Goal: Information Seeking & Learning: Check status

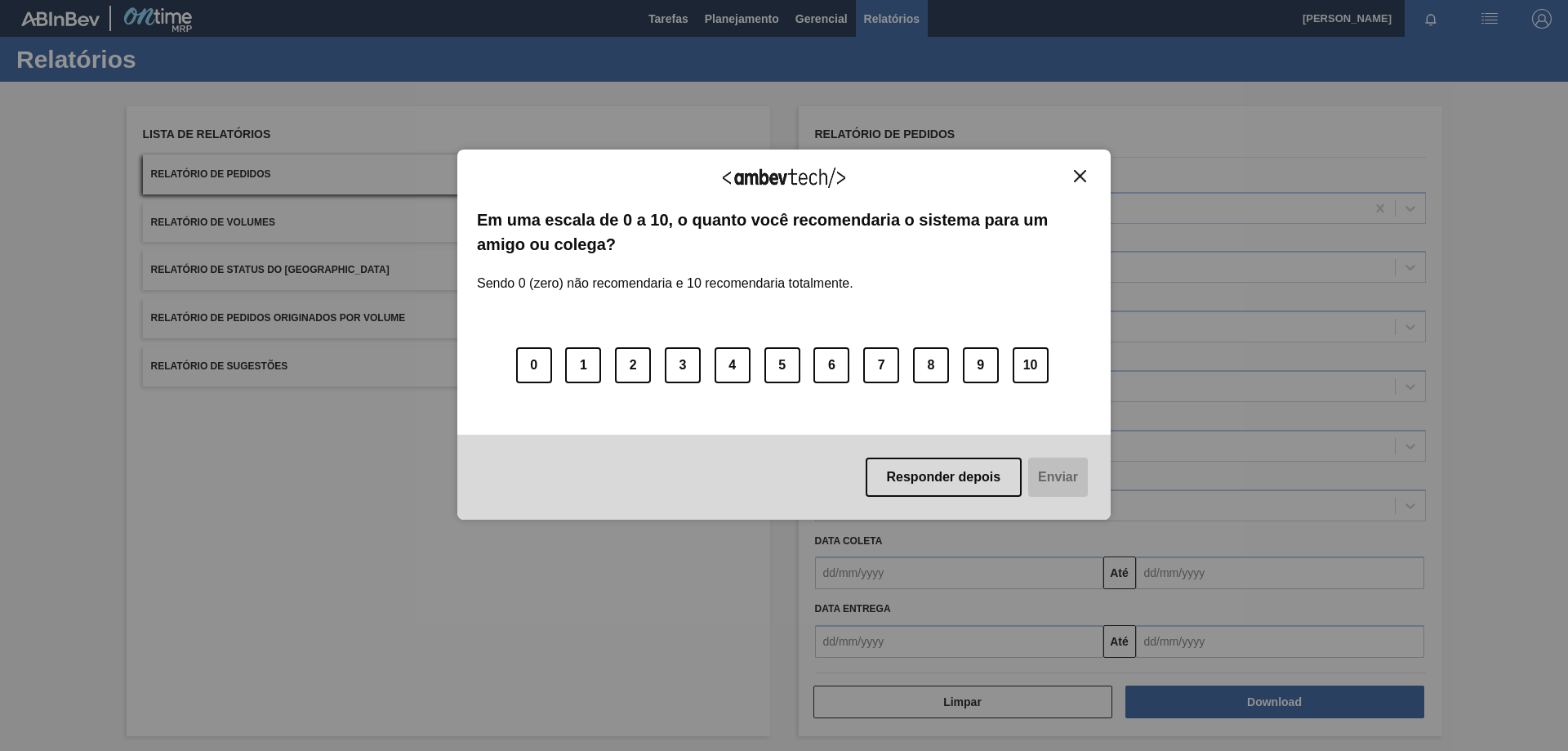
drag, startPoint x: 1083, startPoint y: 178, endPoint x: 1066, endPoint y: 175, distance: 17.3
click at [1082, 175] on img "Close" at bounding box center [1080, 176] width 12 height 12
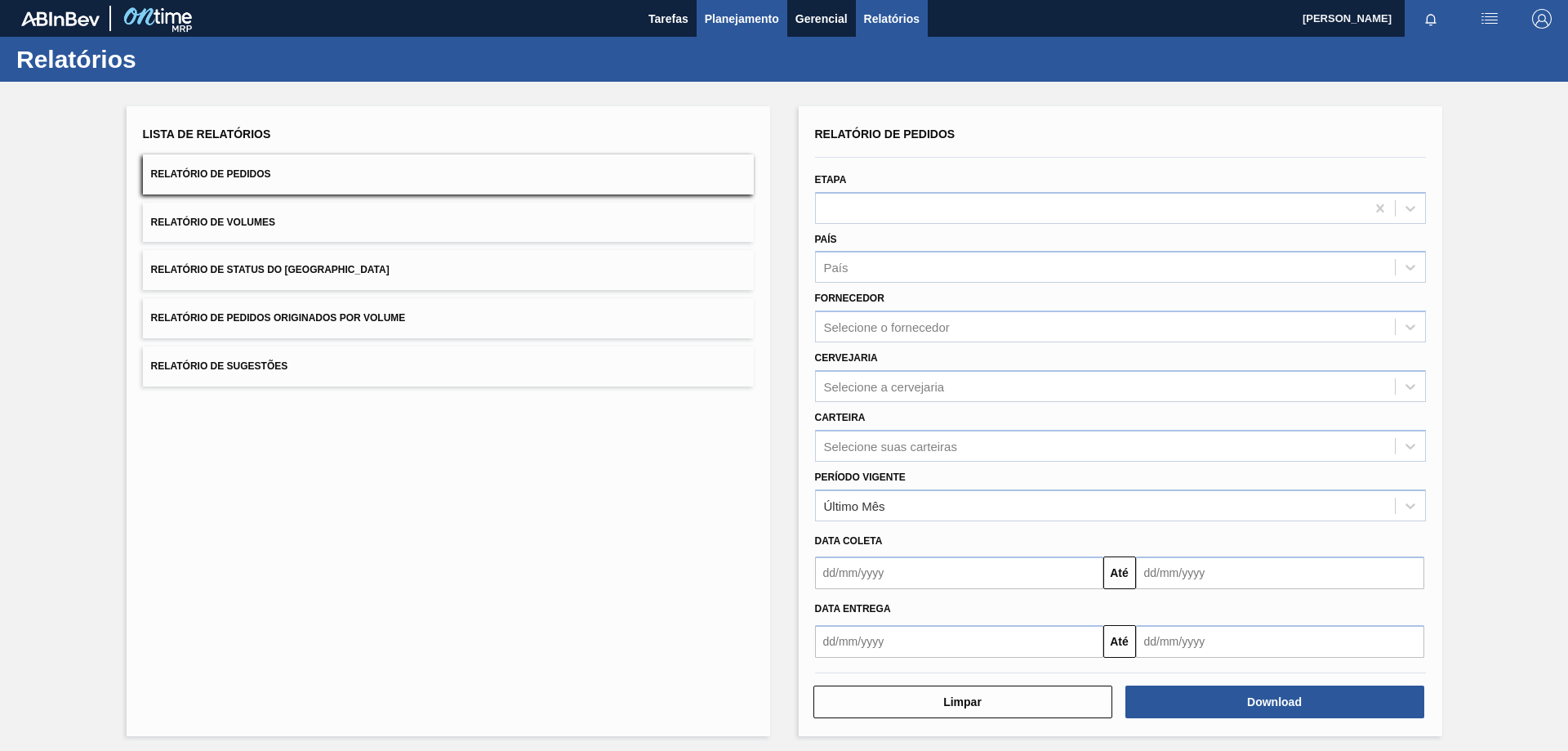
click at [745, 27] on span "Planejamento" at bounding box center [741, 19] width 74 height 20
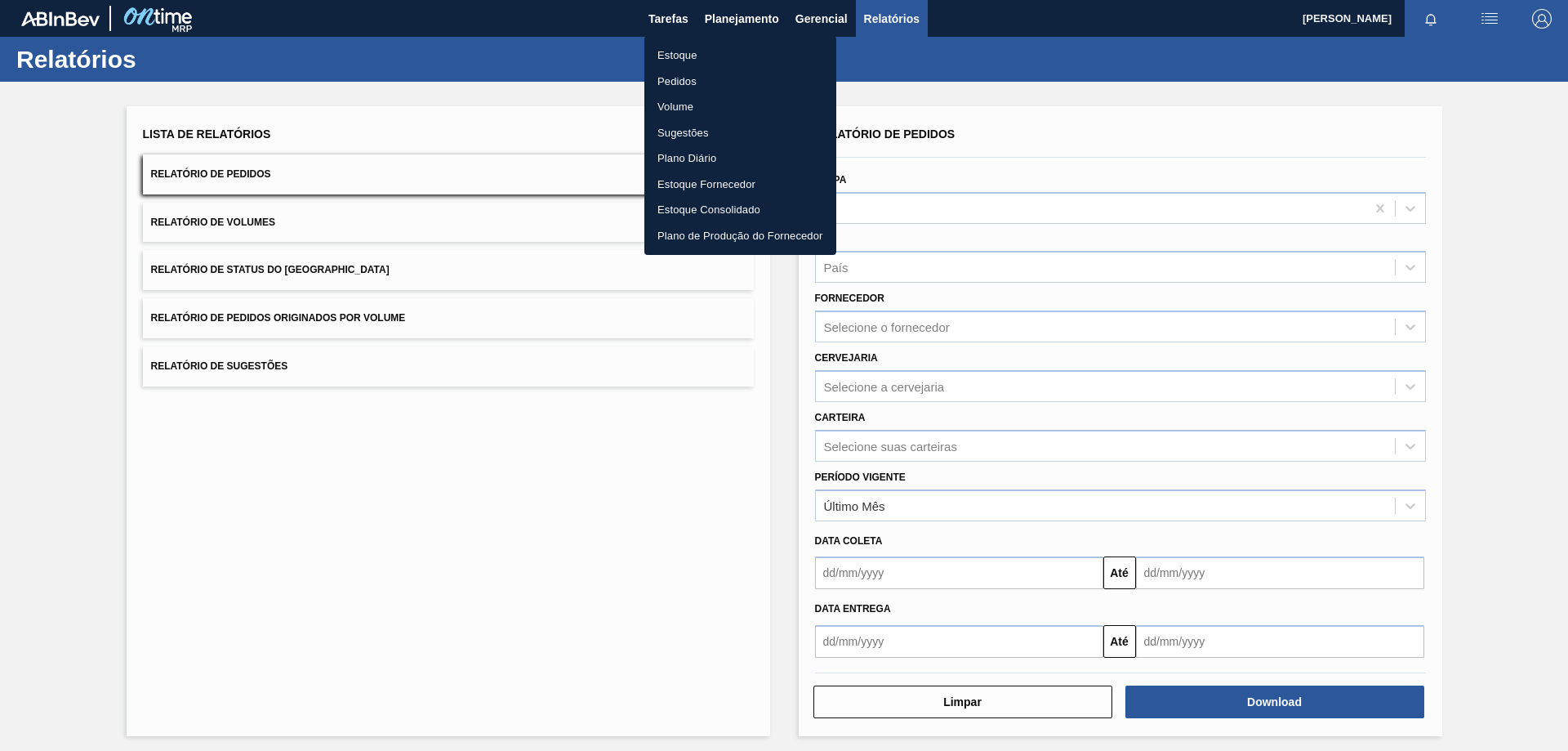
click at [705, 54] on li "Estoque" at bounding box center [741, 55] width 192 height 26
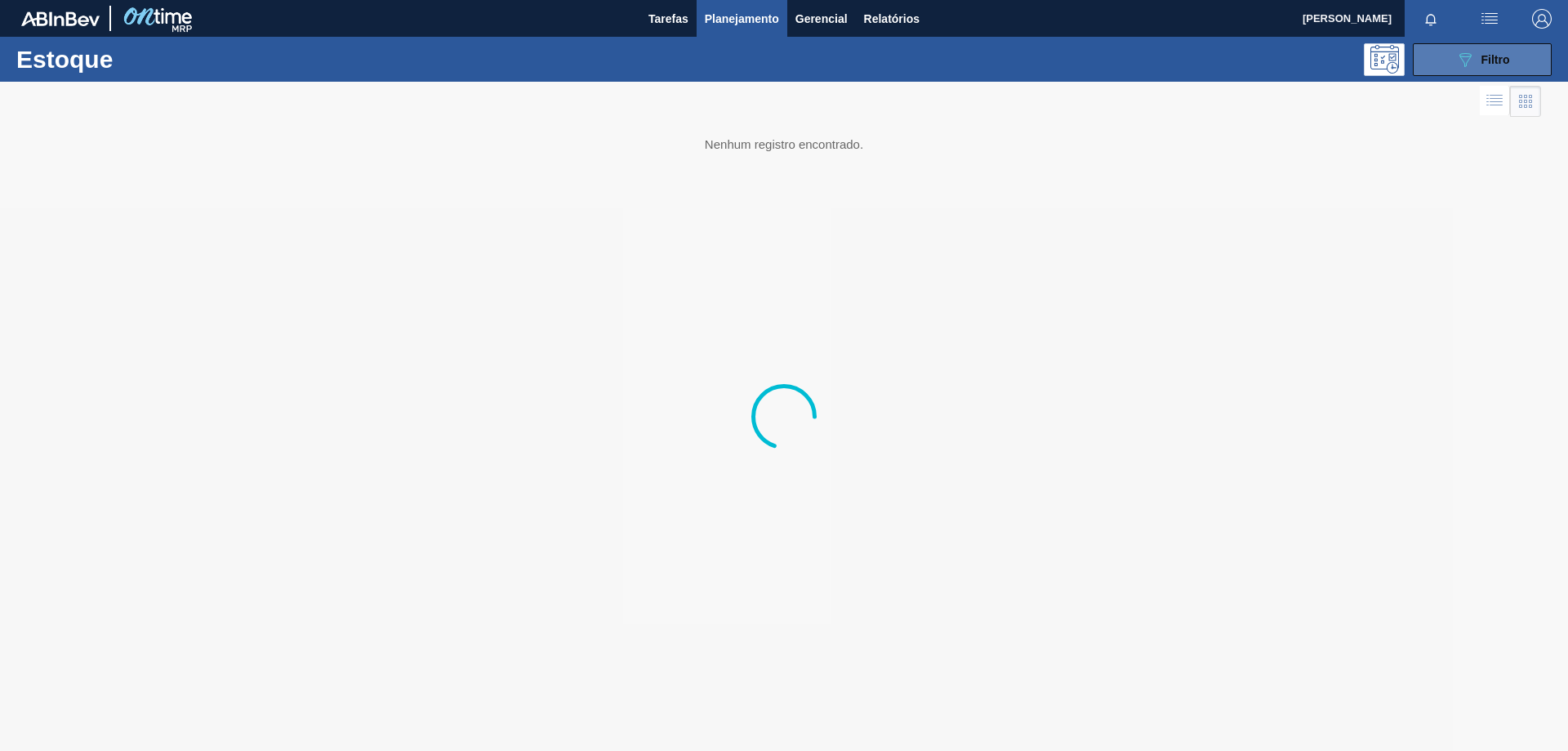
click at [1438, 58] on button "089F7B8B-B2A5-4AFE-B5C0-19BA573D28AC Filtro" at bounding box center [1481, 60] width 139 height 32
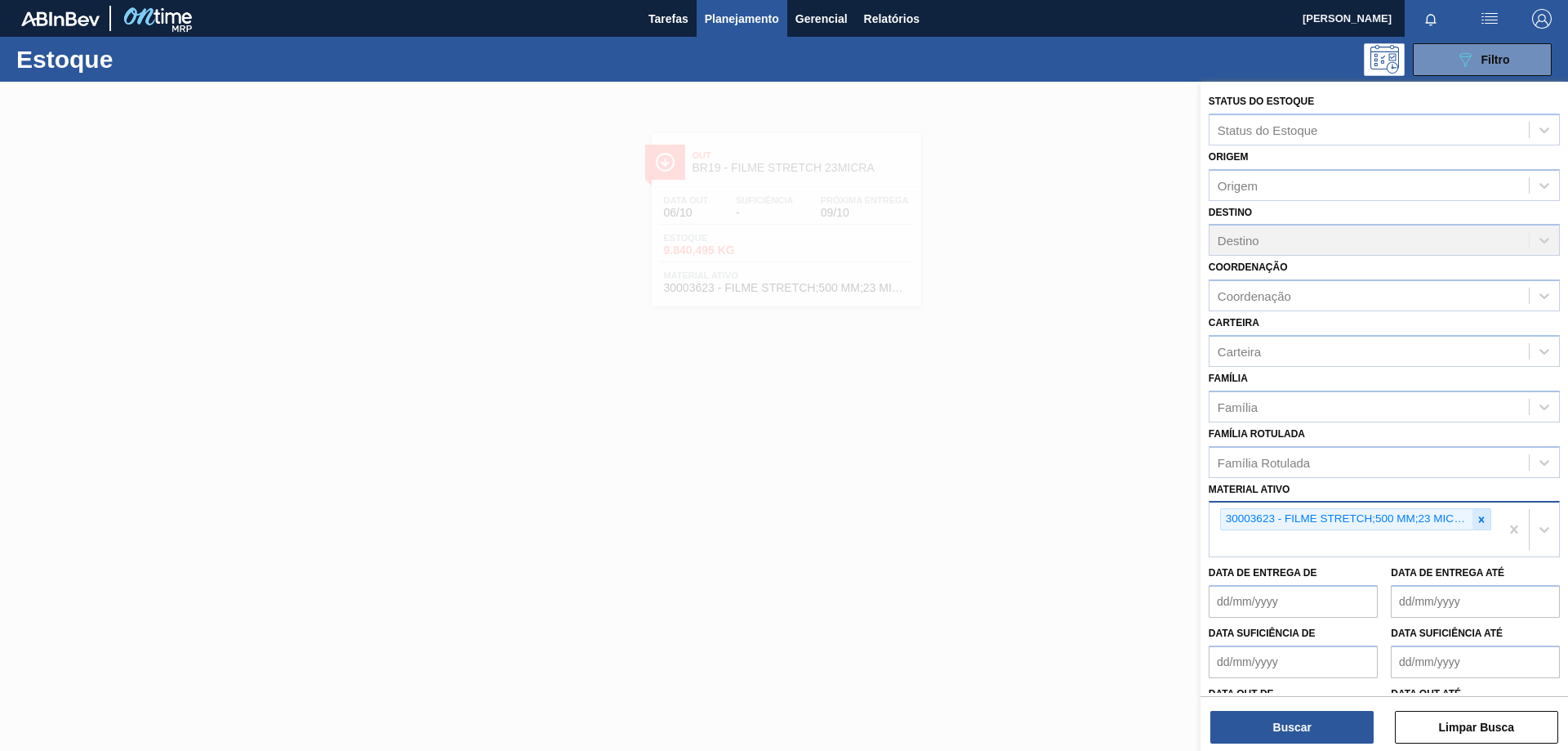
click at [1475, 528] on div at bounding box center [1480, 519] width 18 height 20
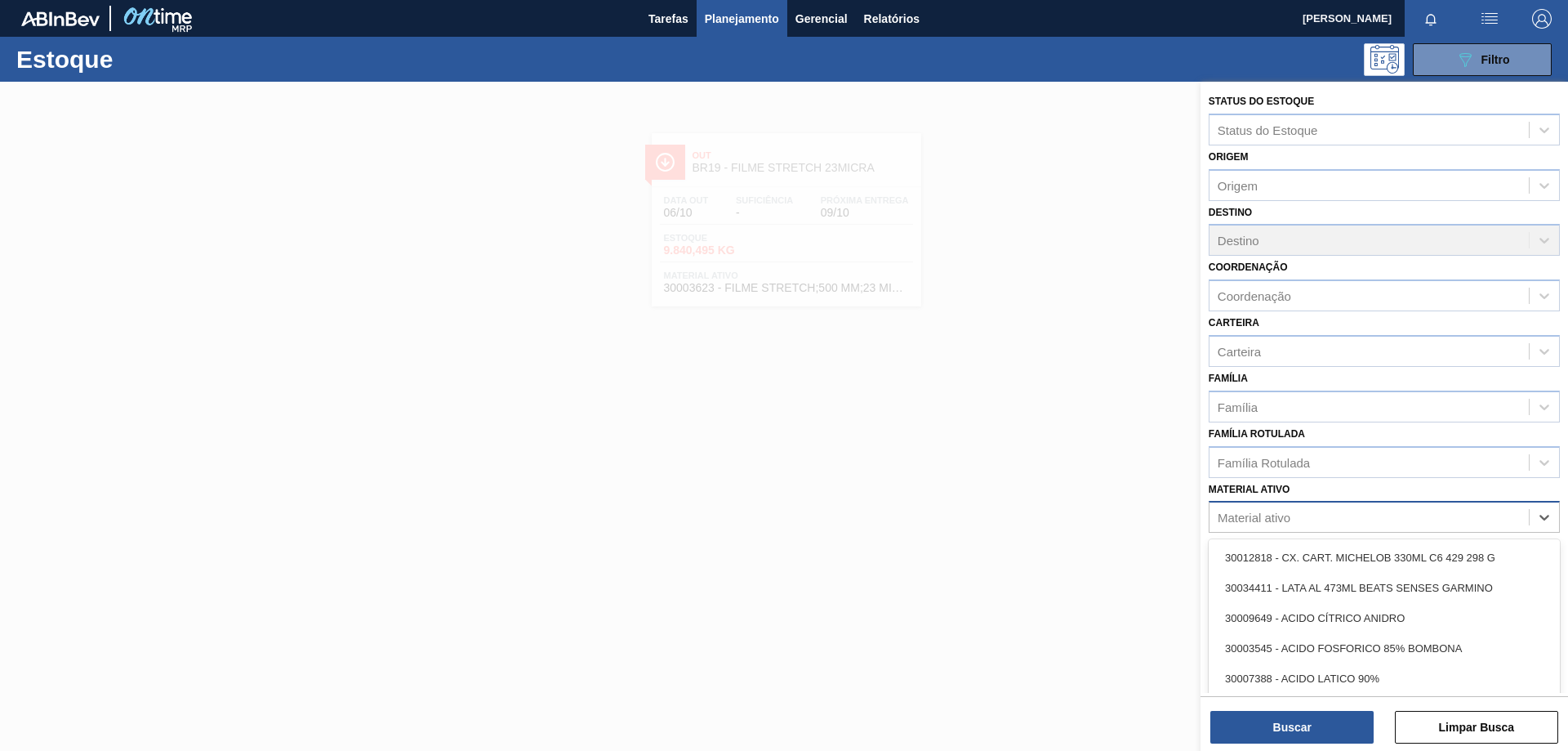
click at [1376, 521] on div "Material ativo" at bounding box center [1368, 517] width 319 height 24
paste ativo "30007970"
type ativo "30007970"
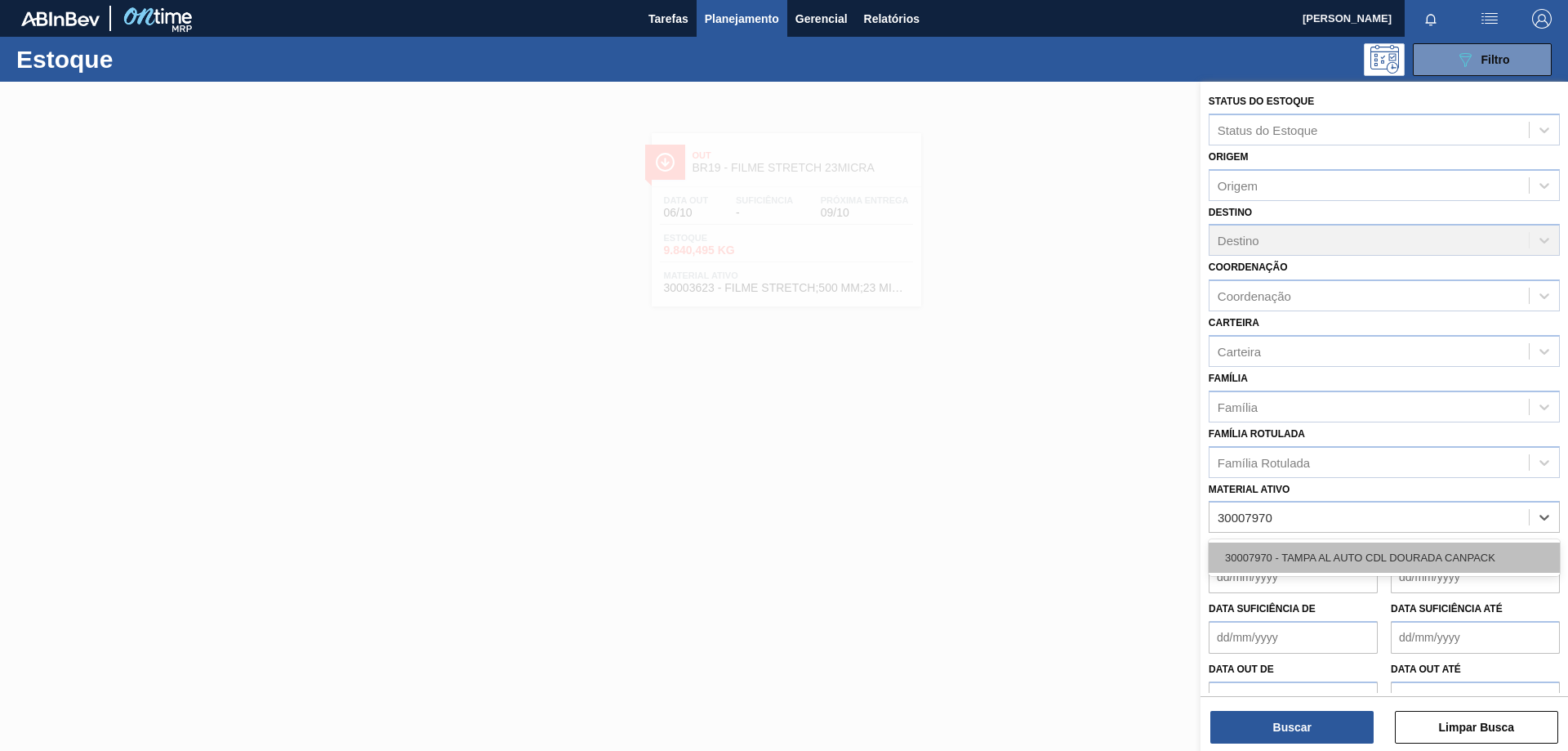
click at [1352, 565] on div "30007970 - TAMPA AL AUTO CDL DOURADA CANPACK" at bounding box center [1383, 558] width 351 height 31
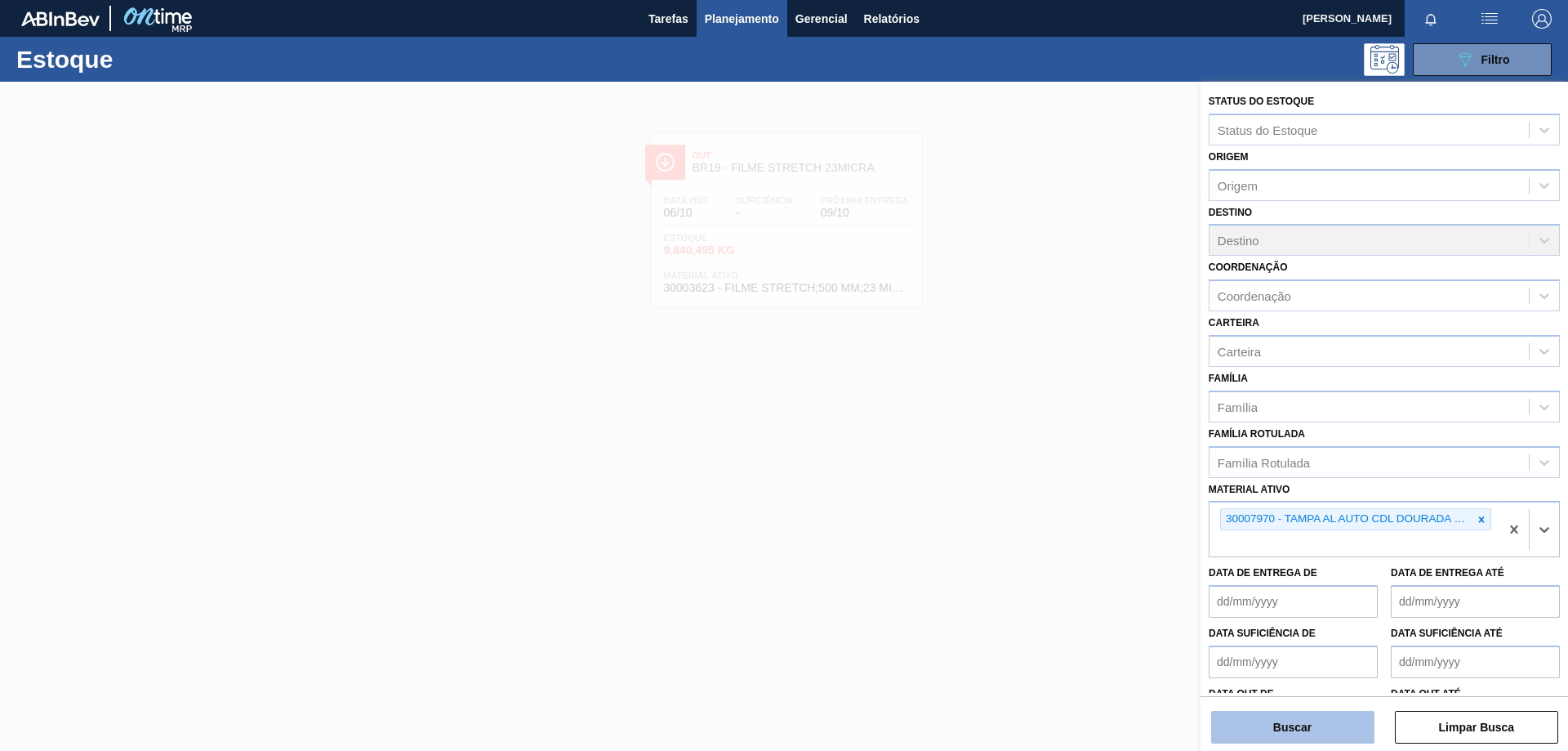
click at [1320, 719] on button "Buscar" at bounding box center [1292, 726] width 163 height 32
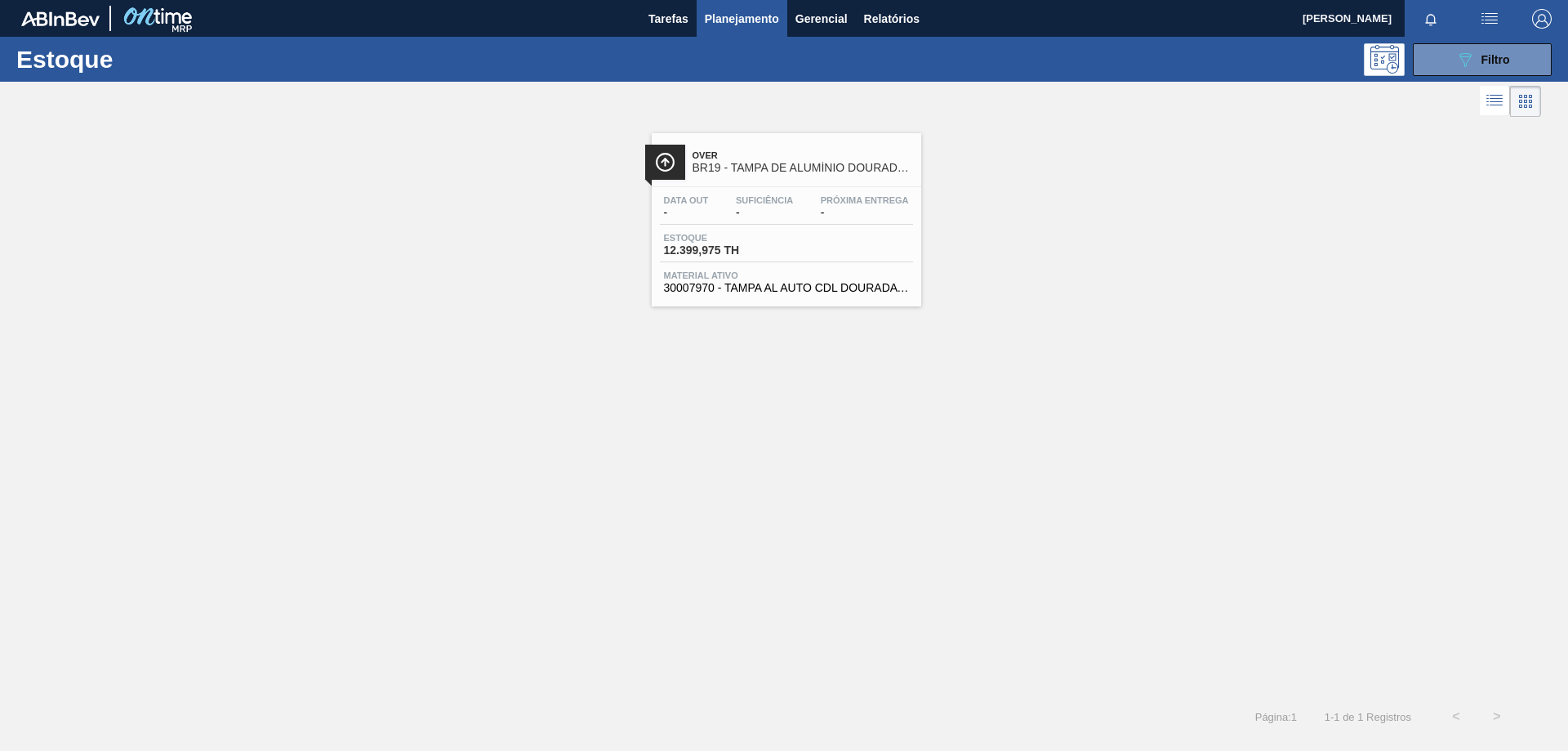
click at [827, 246] on div "Estoque 12.399,975 TH" at bounding box center [787, 247] width 253 height 30
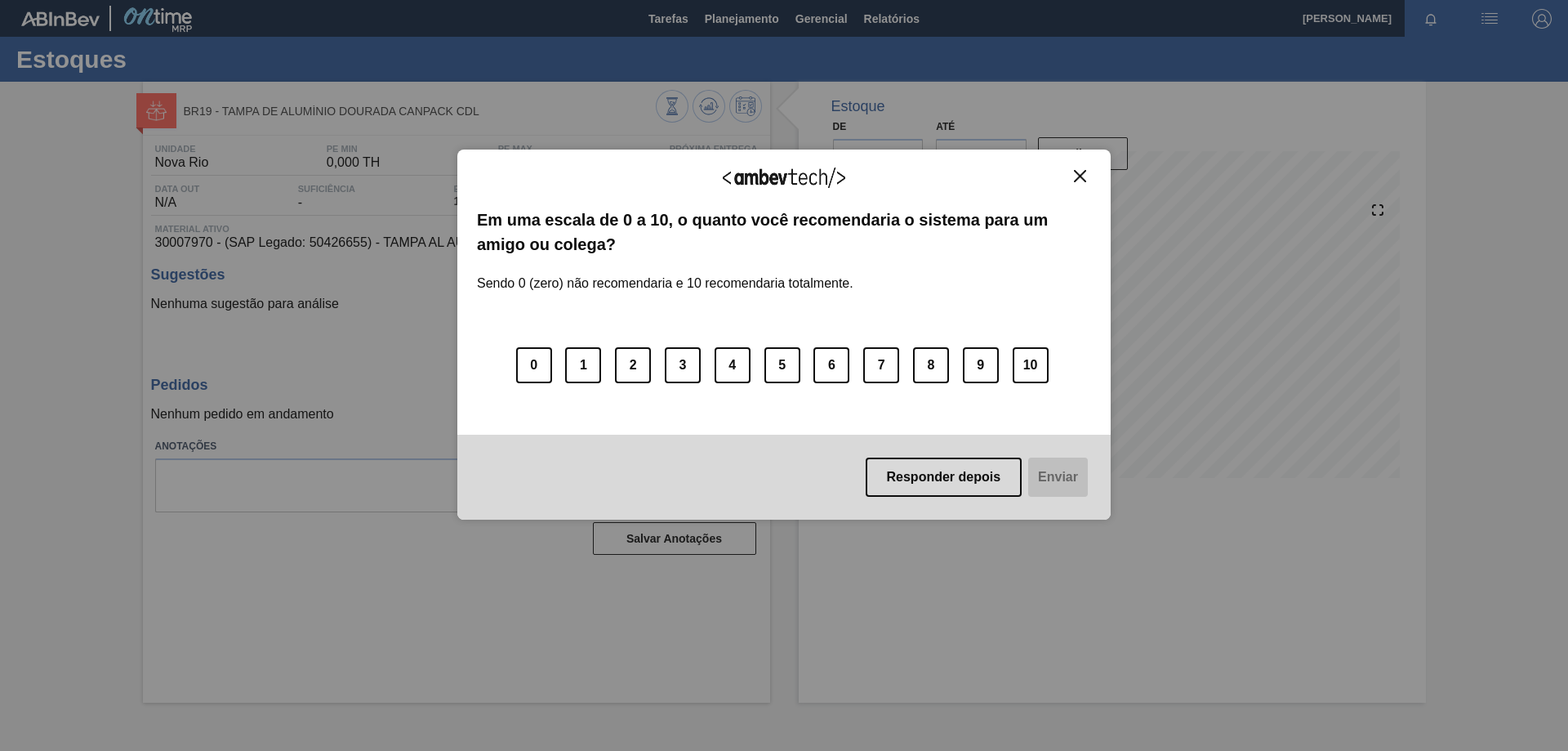
click at [1078, 177] on img "Close" at bounding box center [1080, 176] width 12 height 12
click at [1079, 174] on img "Close" at bounding box center [1080, 176] width 12 height 12
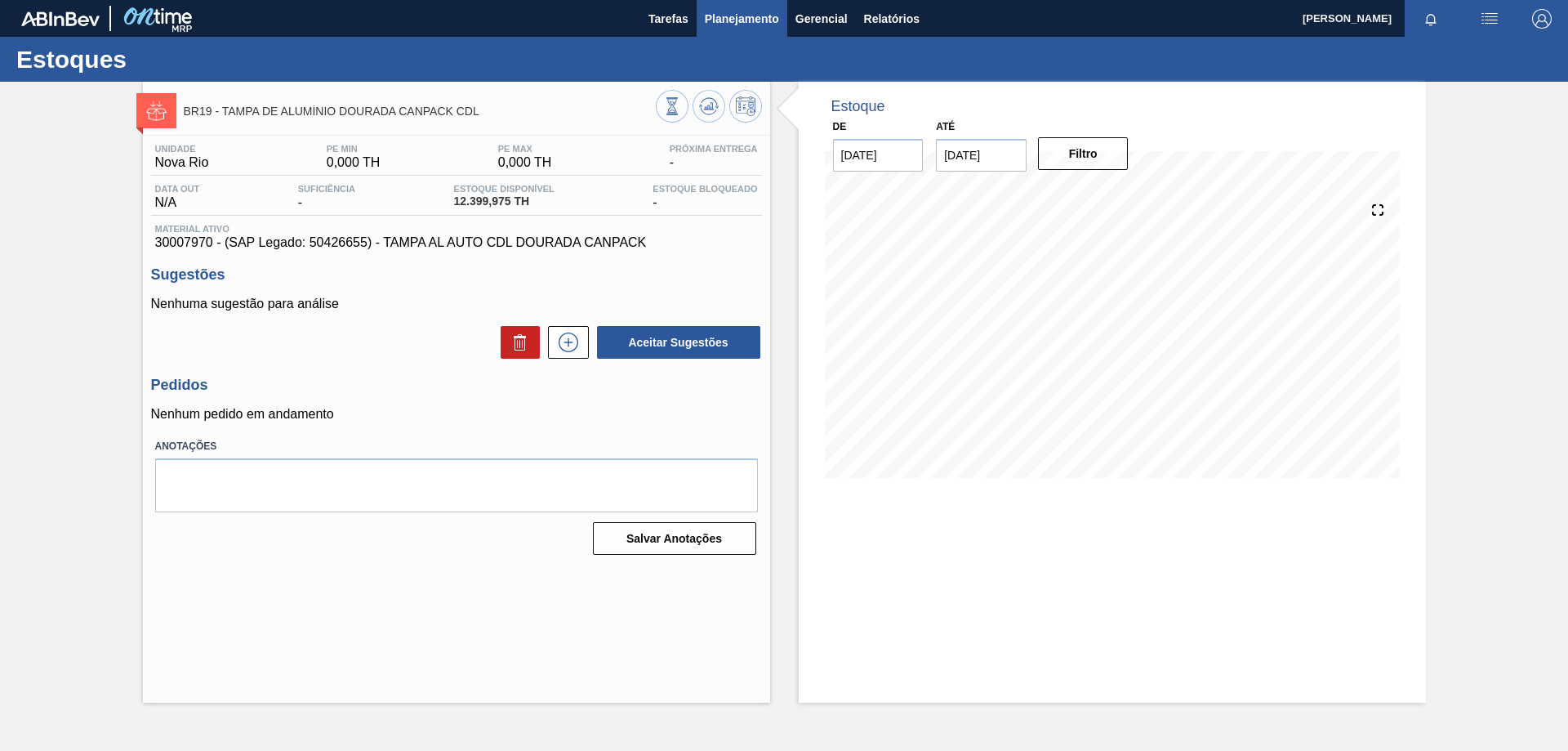
click at [759, 21] on span "Planejamento" at bounding box center [741, 19] width 74 height 20
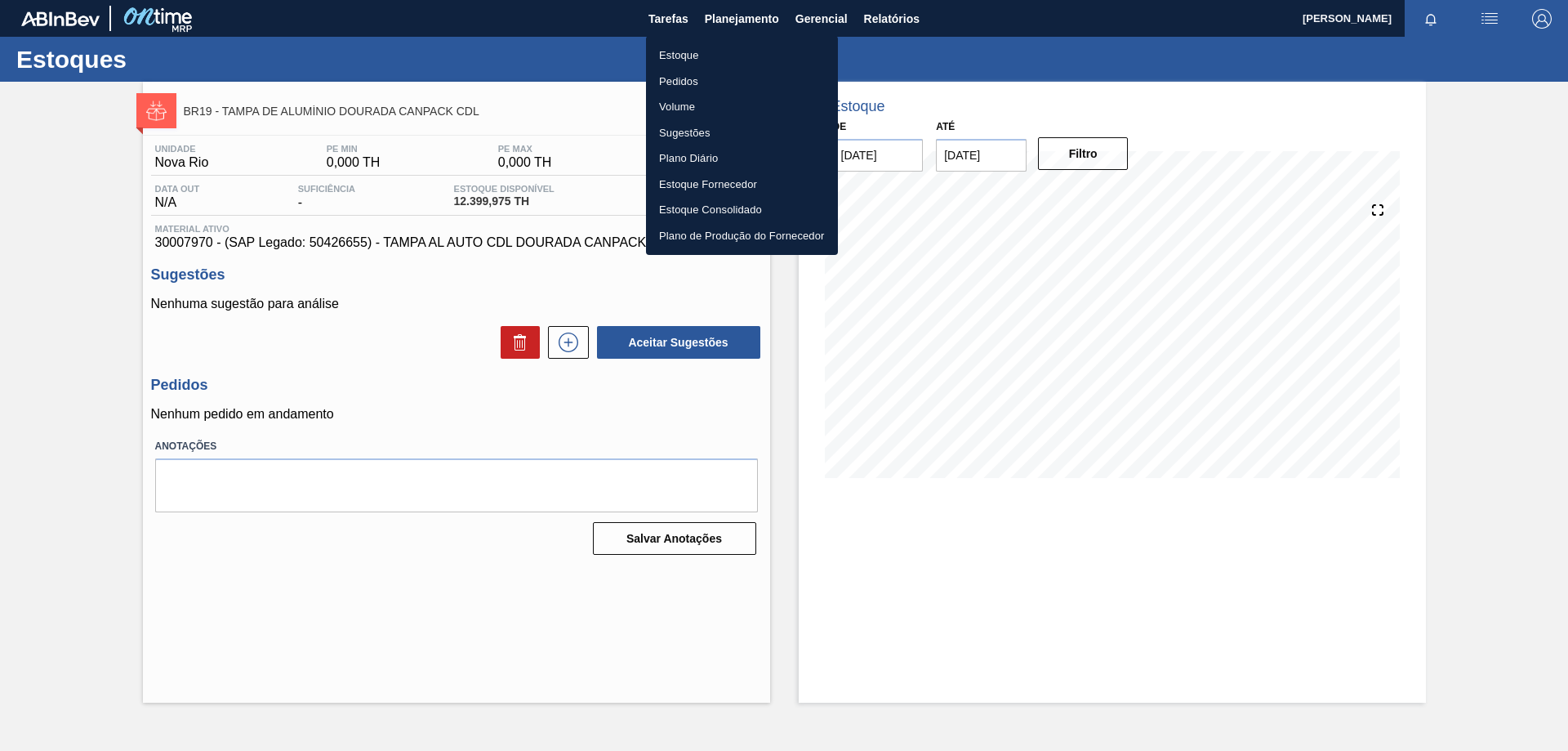
click at [695, 53] on li "Estoque" at bounding box center [742, 55] width 192 height 26
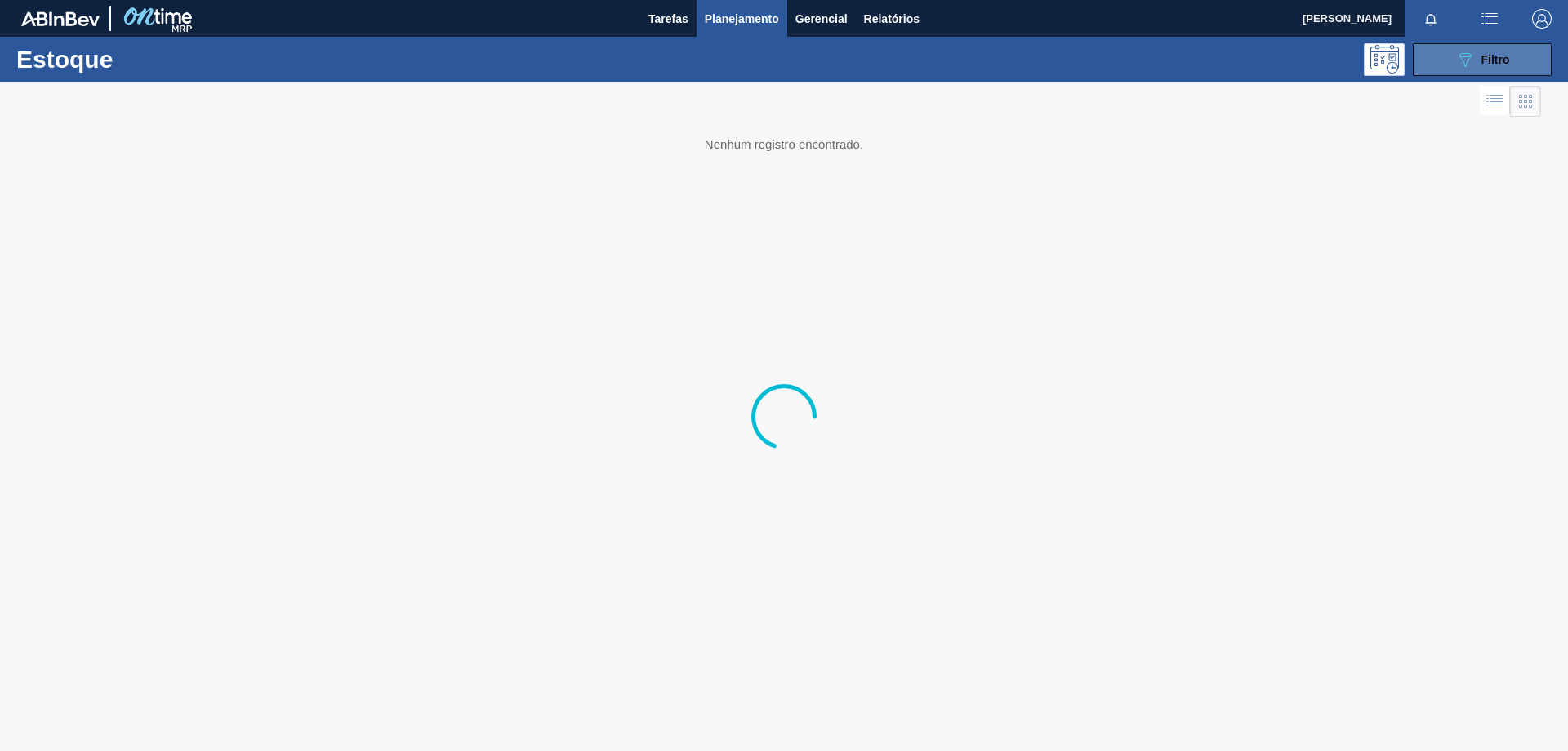
click at [1483, 60] on span "Filtro" at bounding box center [1496, 59] width 29 height 13
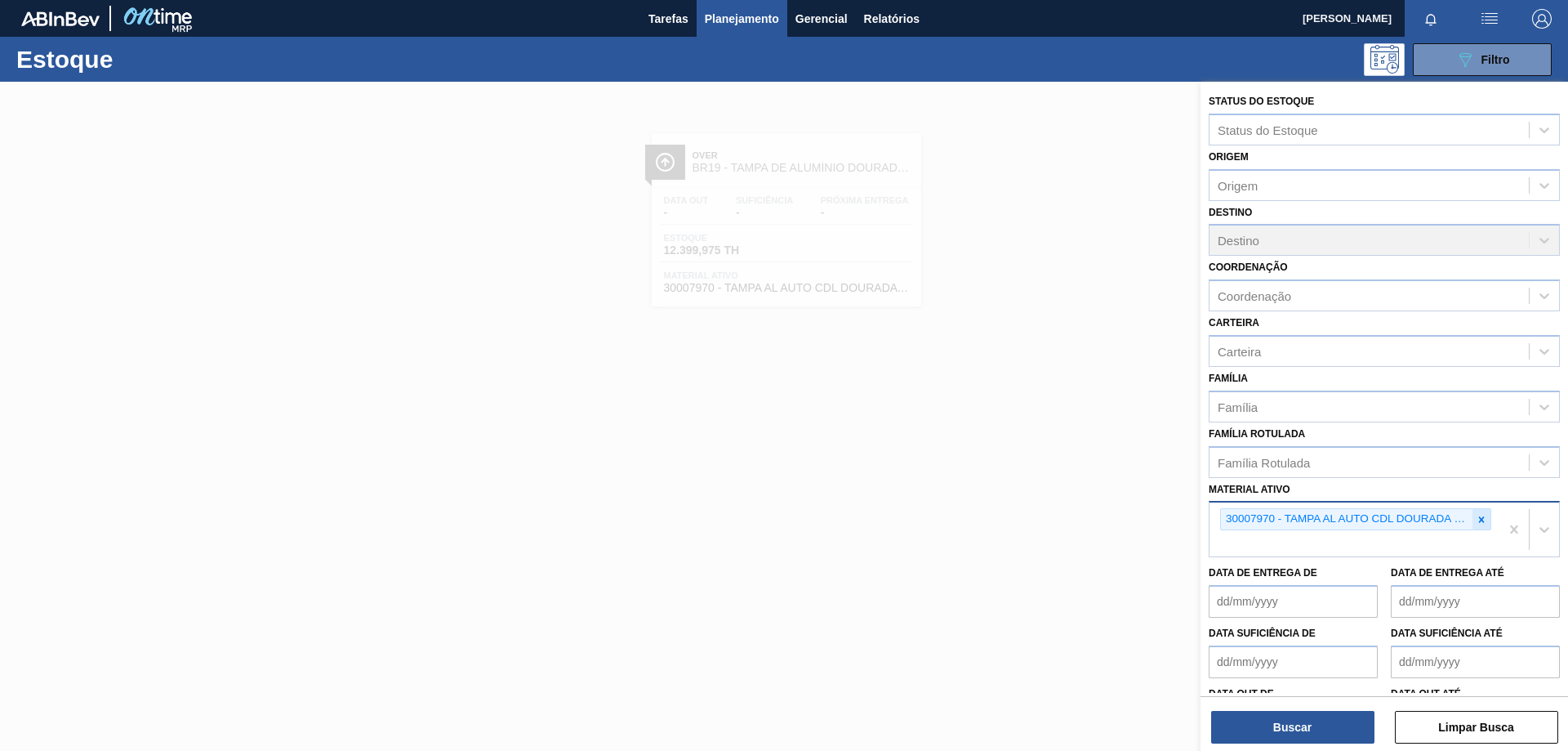
click at [1481, 521] on icon at bounding box center [1480, 519] width 11 height 11
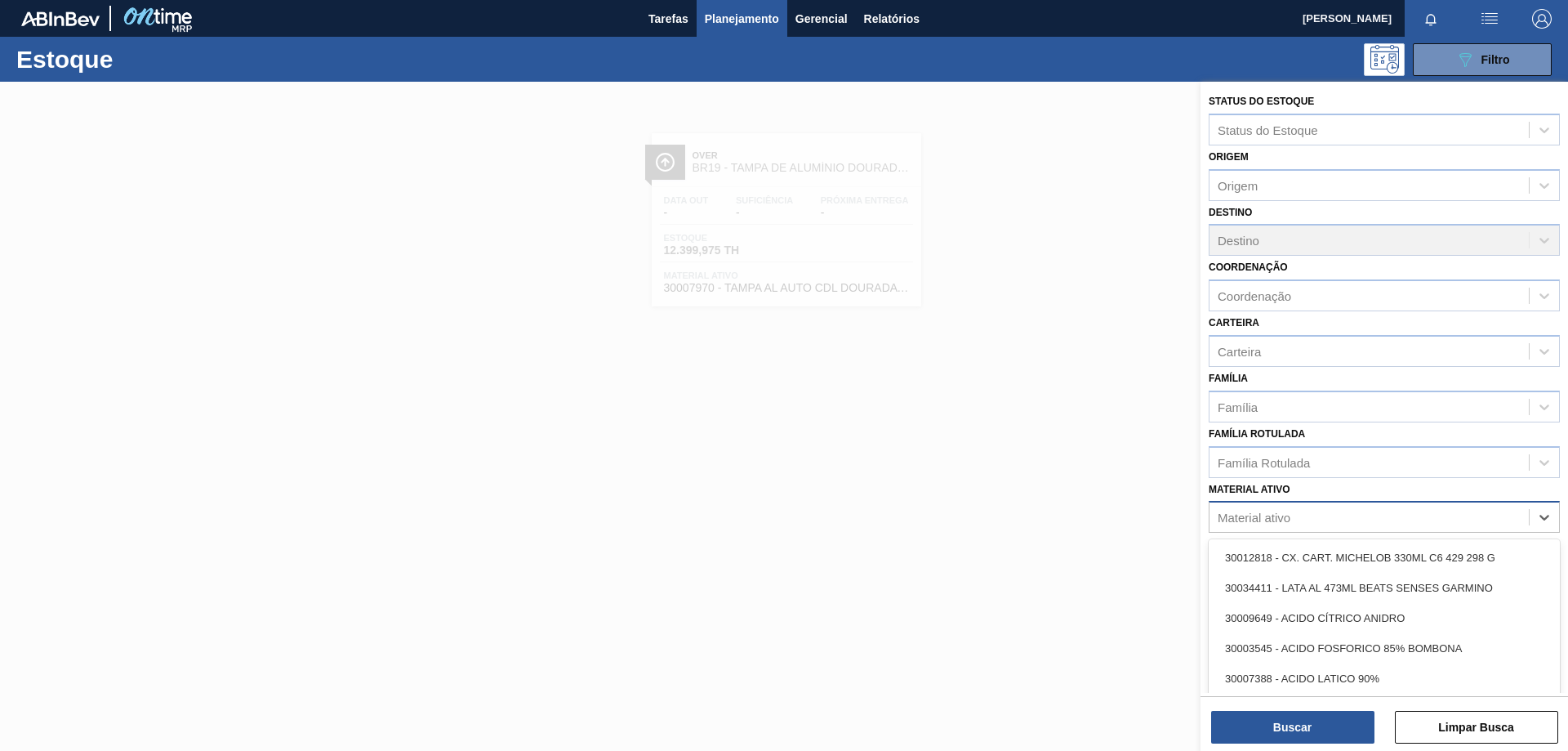
click at [1394, 525] on div "Material ativo" at bounding box center [1368, 517] width 319 height 24
paste ativo "30012834"
type ativo "30012834"
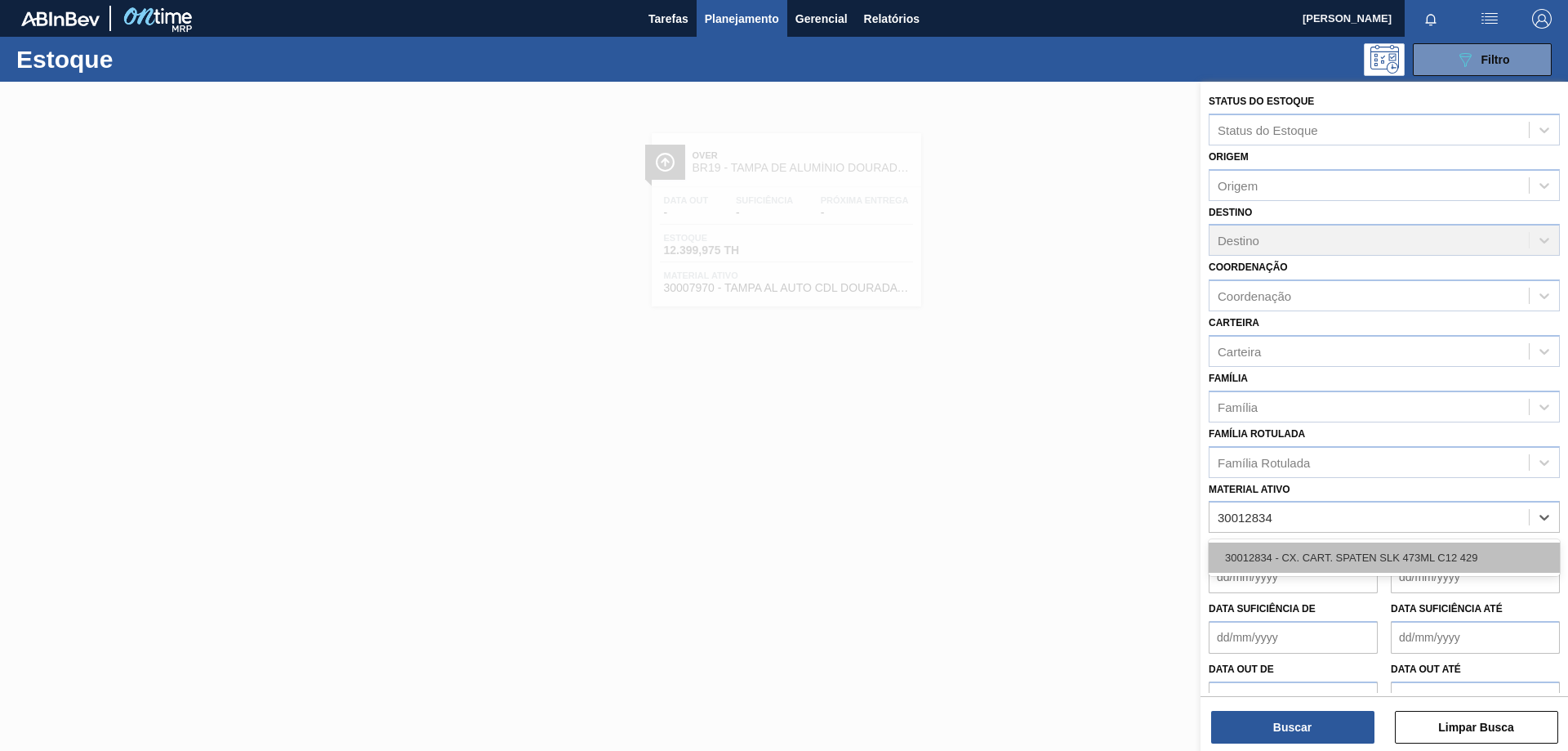
click at [1372, 560] on div "30012834 - CX. CART. SPATEN SLK 473ML C12 429" at bounding box center [1383, 558] width 351 height 31
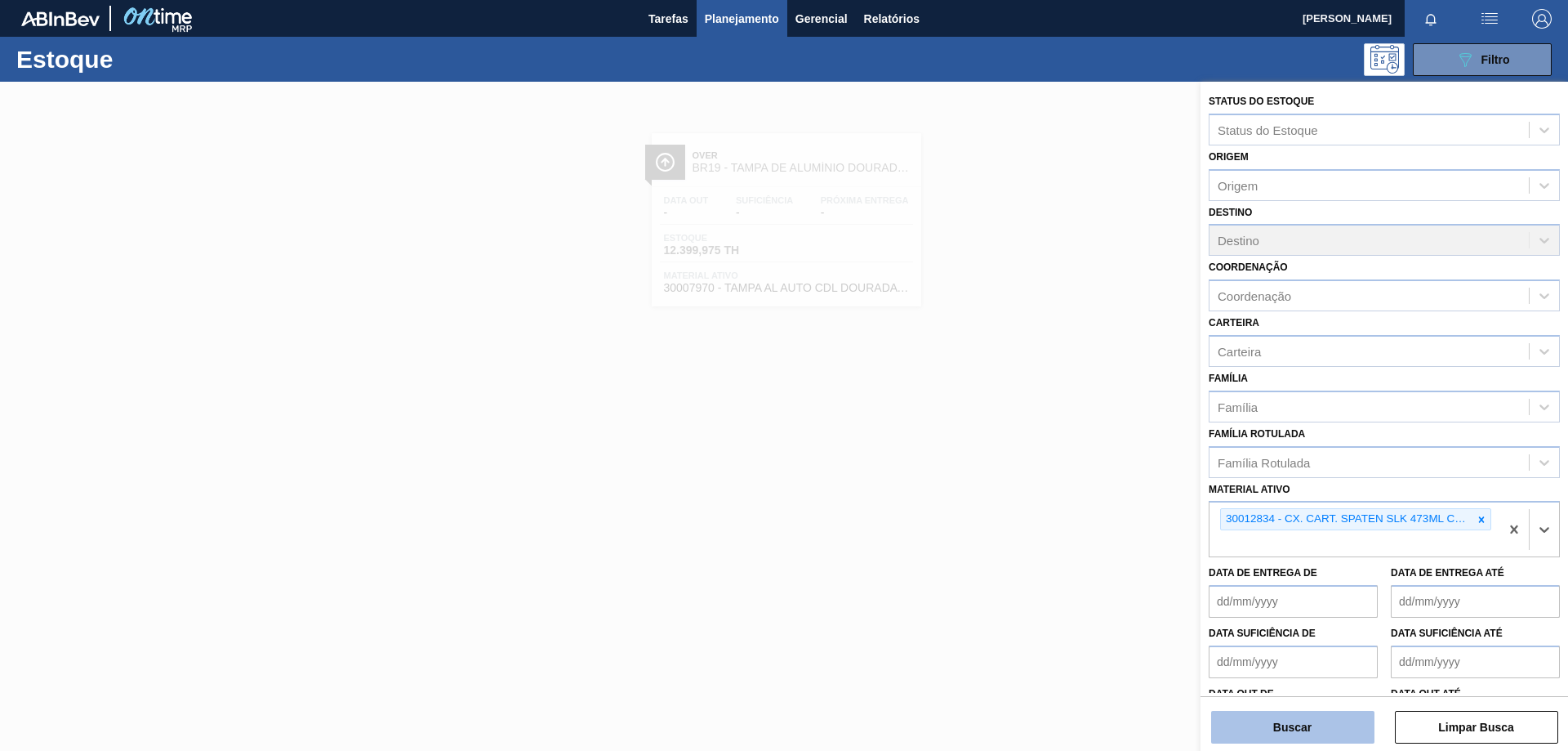
click at [1307, 725] on button "Buscar" at bounding box center [1292, 726] width 163 height 32
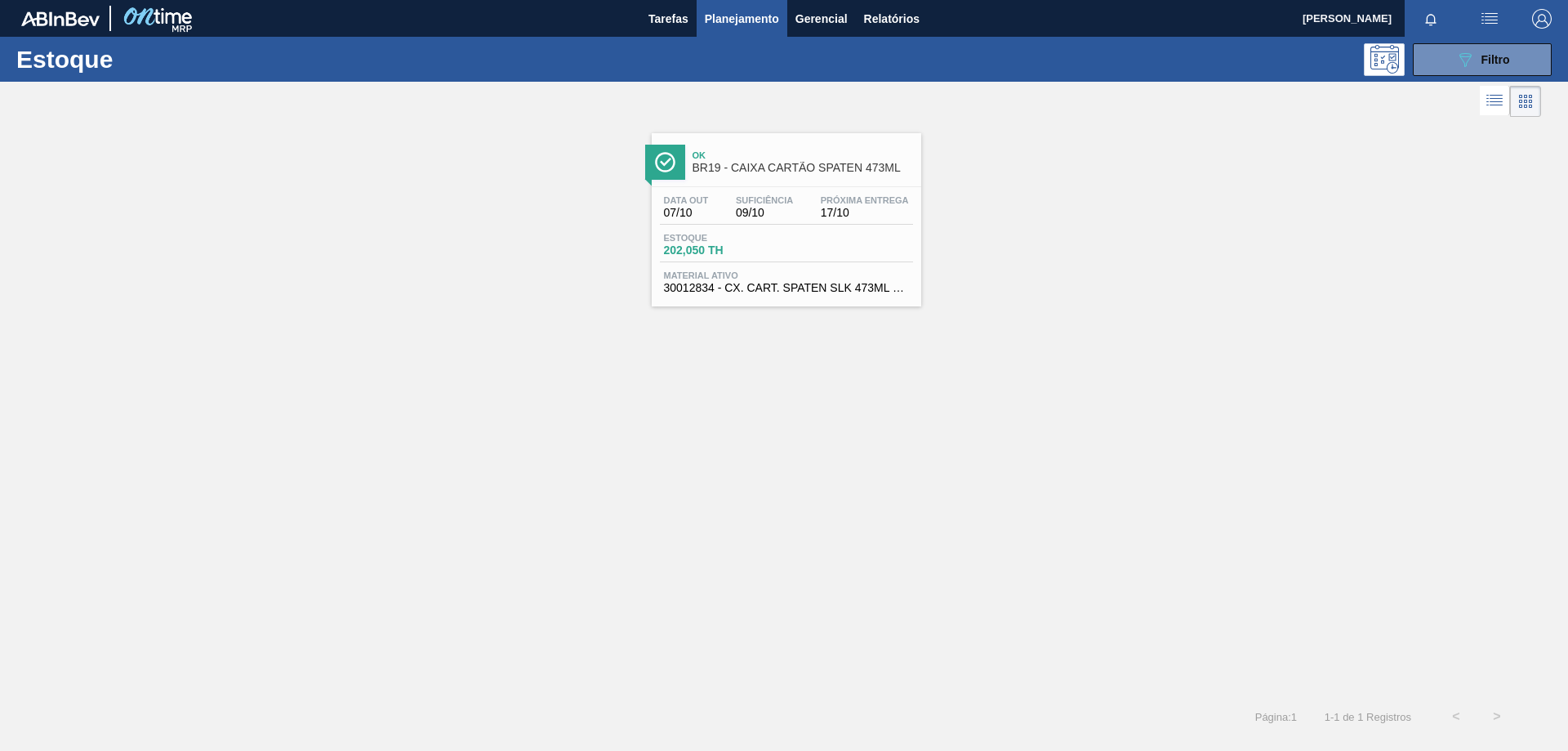
click at [771, 221] on div "Data [DATE] Suficiência 09/10 Próxima Entrega 17/10" at bounding box center [787, 210] width 253 height 30
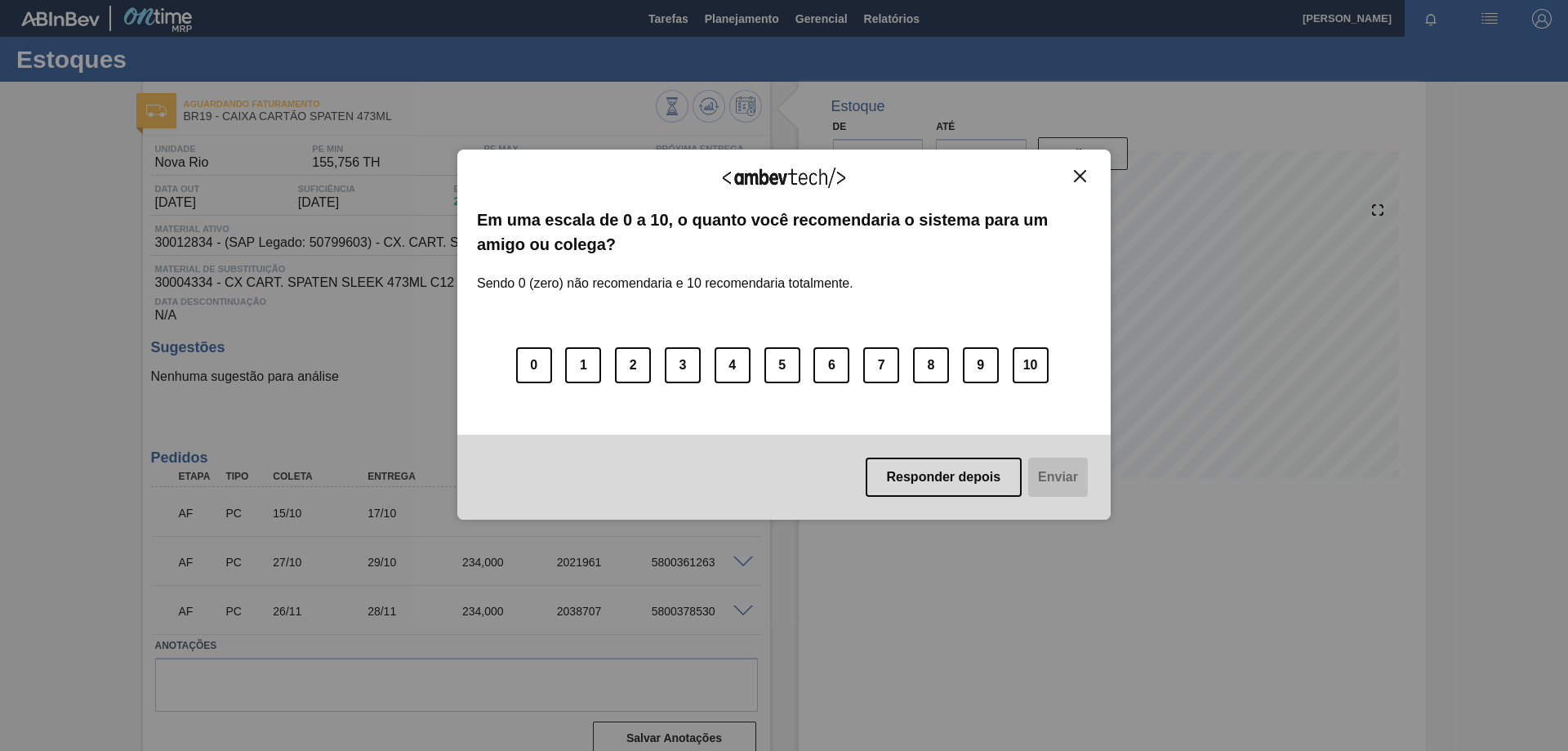
click at [1082, 176] on img "Close" at bounding box center [1080, 176] width 12 height 12
